Goal: Communication & Community: Ask a question

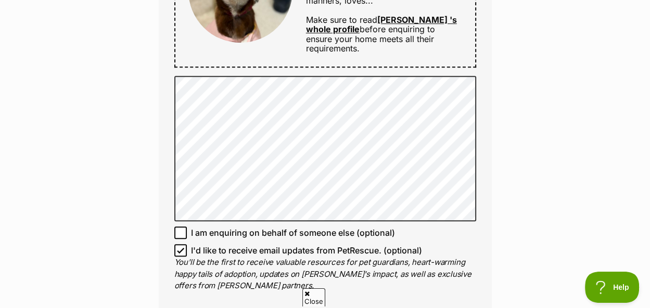
scroll to position [728, 0]
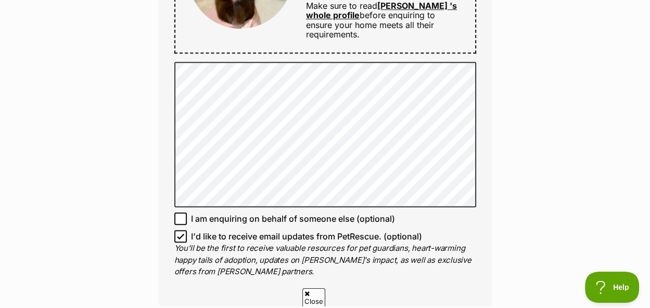
click at [316, 297] on span "Close" at bounding box center [313, 298] width 23 height 18
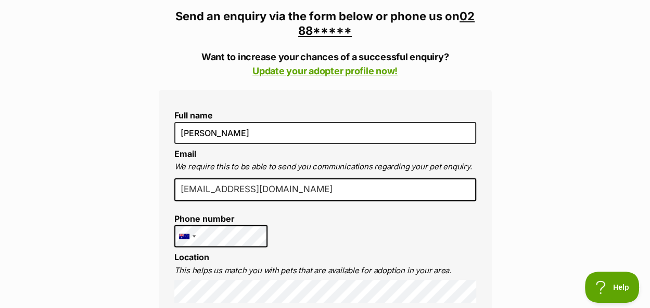
scroll to position [468, 0]
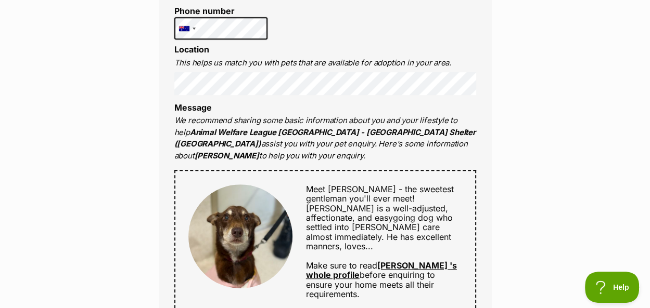
click at [184, 170] on div "Meet Bishop - the sweetest gentleman you'll ever meet! Bishop is a well-adjuste…" at bounding box center [325, 242] width 302 height 144
click at [186, 170] on div "Meet Bishop - the sweetest gentleman you'll ever meet! Bishop is a well-adjuste…" at bounding box center [325, 242] width 302 height 144
click at [290, 185] on div at bounding box center [240, 242] width 104 height 115
drag, startPoint x: 202, startPoint y: 159, endPoint x: 215, endPoint y: 157, distance: 13.2
click at [204, 185] on div at bounding box center [240, 242] width 104 height 115
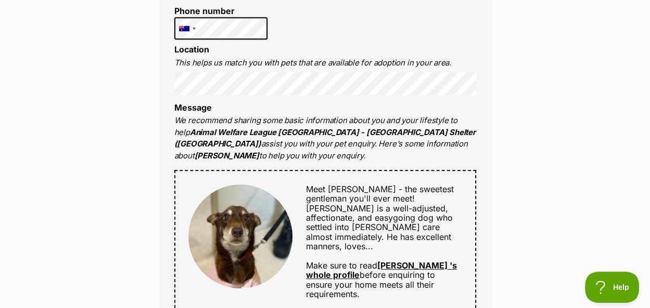
click at [299, 185] on div "Meet Bishop - the sweetest gentleman you'll ever meet! Bishop is a well-adjuste…" at bounding box center [376, 242] width 169 height 115
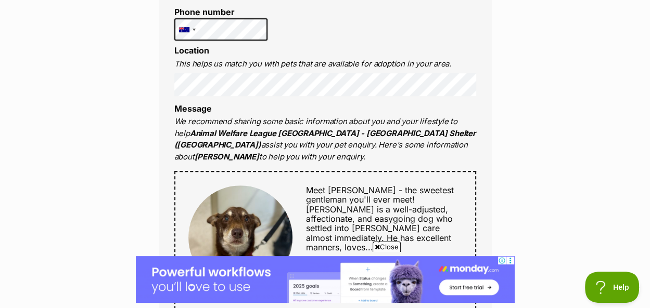
scroll to position [520, 0]
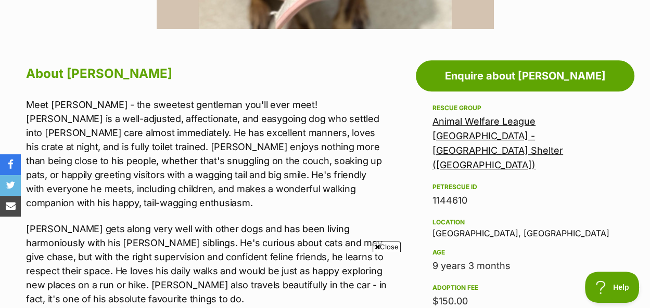
scroll to position [520, 0]
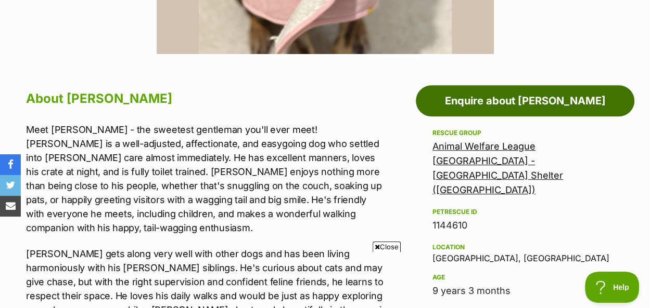
click at [520, 85] on link "Enquire about [PERSON_NAME]" at bounding box center [525, 100] width 218 height 31
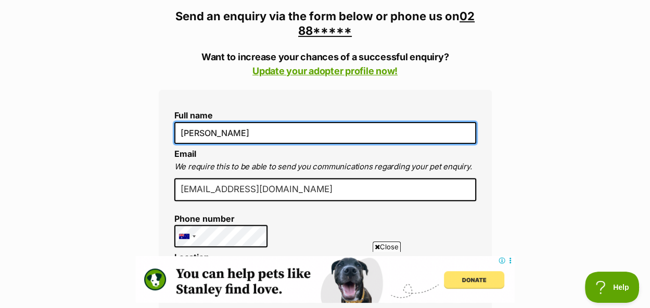
click at [182, 122] on input "[PERSON_NAME]" at bounding box center [325, 133] width 302 height 22
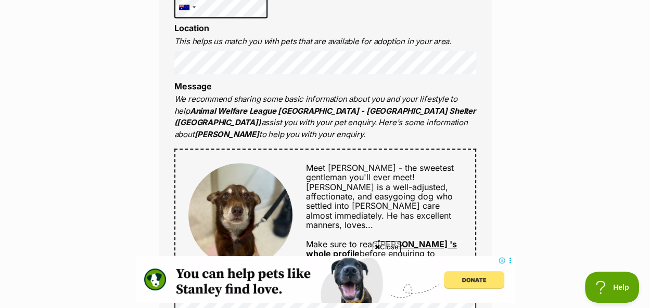
scroll to position [572, 0]
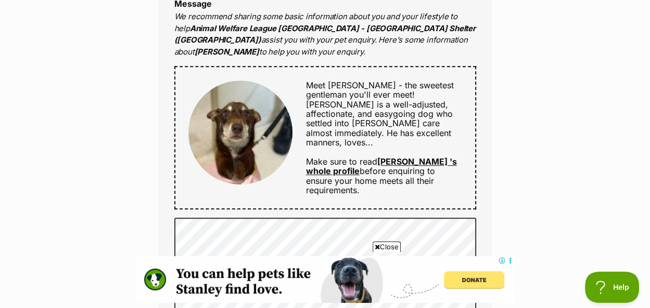
click at [195, 66] on div "Meet Bishop - the sweetest gentleman you'll ever meet! Bishop is a well-adjuste…" at bounding box center [325, 138] width 302 height 144
